Goal: Find specific page/section: Find specific page/section

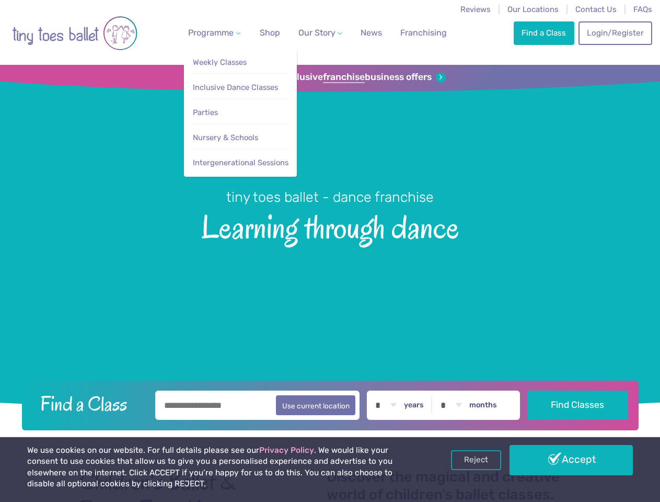
click at [212, 32] on span "Programme" at bounding box center [210, 33] width 45 height 10
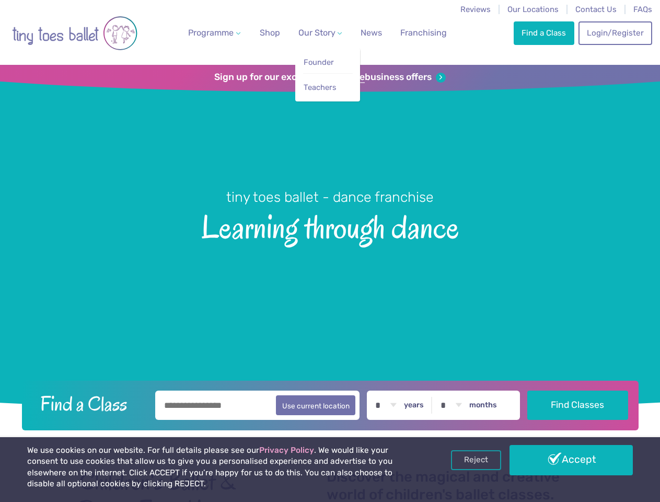
click at [311, 32] on span "Our Story" at bounding box center [316, 33] width 37 height 10
click at [330, 77] on li "Teachers" at bounding box center [328, 85] width 50 height 24
click at [330, 403] on button "Use current location" at bounding box center [316, 405] width 80 height 20
type input "**********"
click at [476, 460] on link "Reject" at bounding box center [476, 460] width 50 height 20
